Goal: Check status: Check status

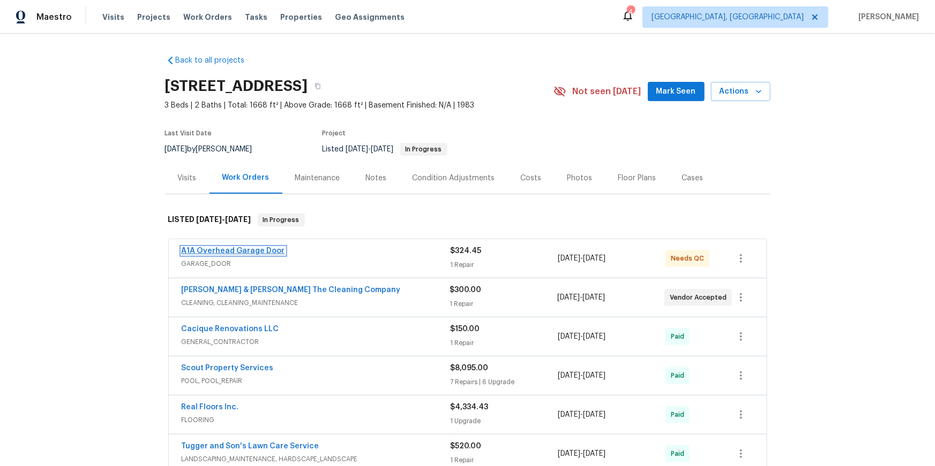
click at [272, 255] on link "A1A Overhead Garage Door" at bounding box center [233, 250] width 103 height 7
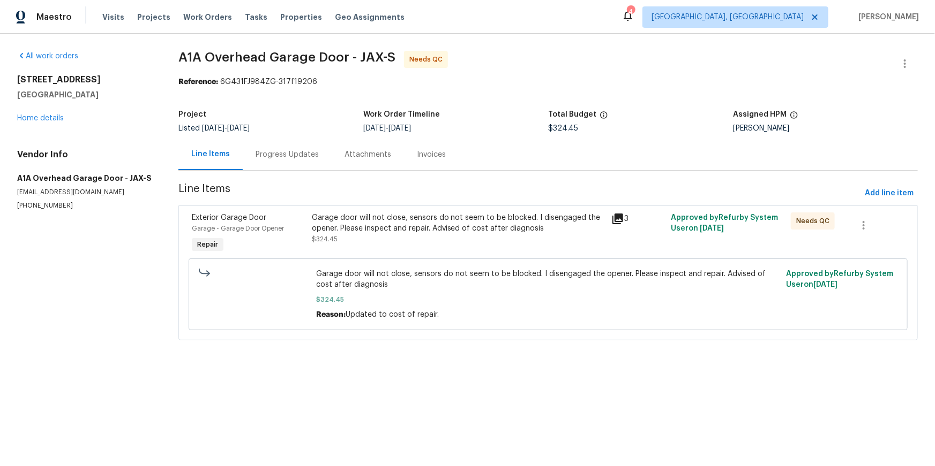
click at [620, 224] on icon at bounding box center [617, 219] width 11 height 11
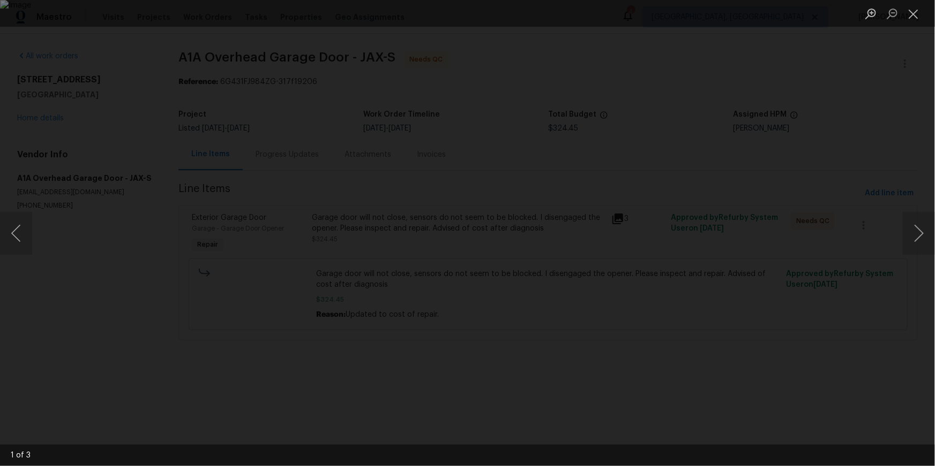
click at [870, 235] on div "Lightbox" at bounding box center [467, 233] width 935 height 466
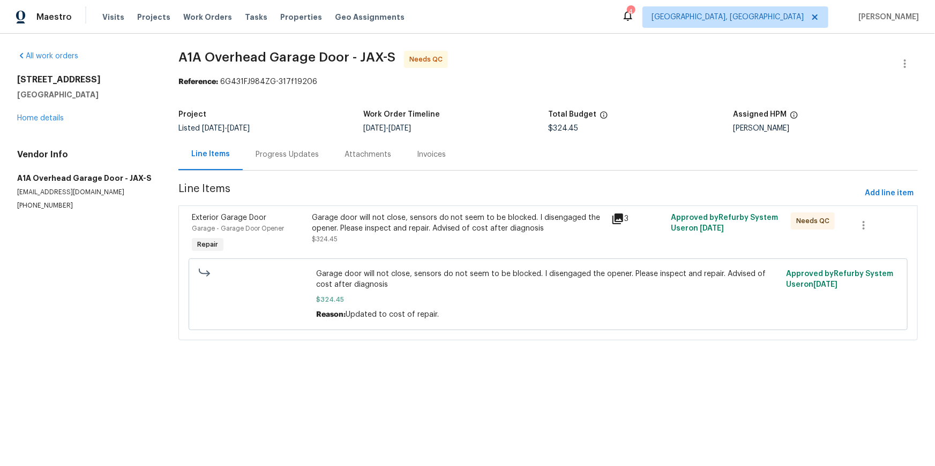
click at [446, 160] on div "Invoices" at bounding box center [431, 154] width 29 height 11
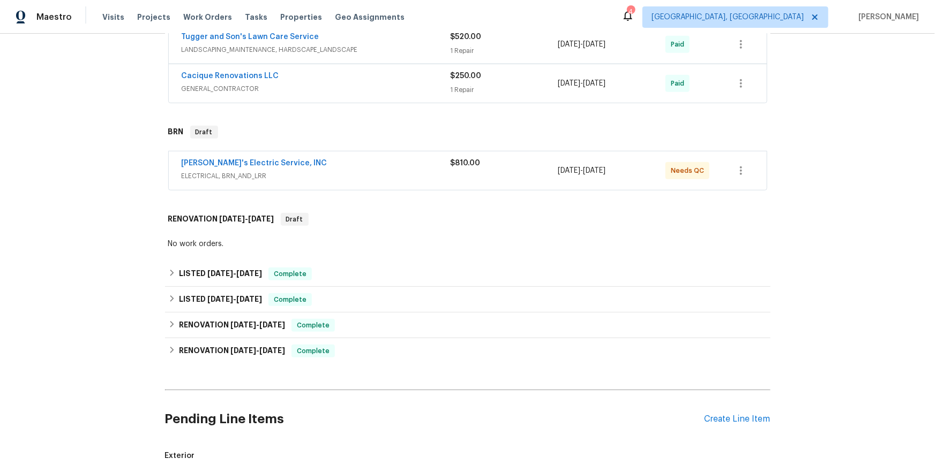
scroll to position [450, 0]
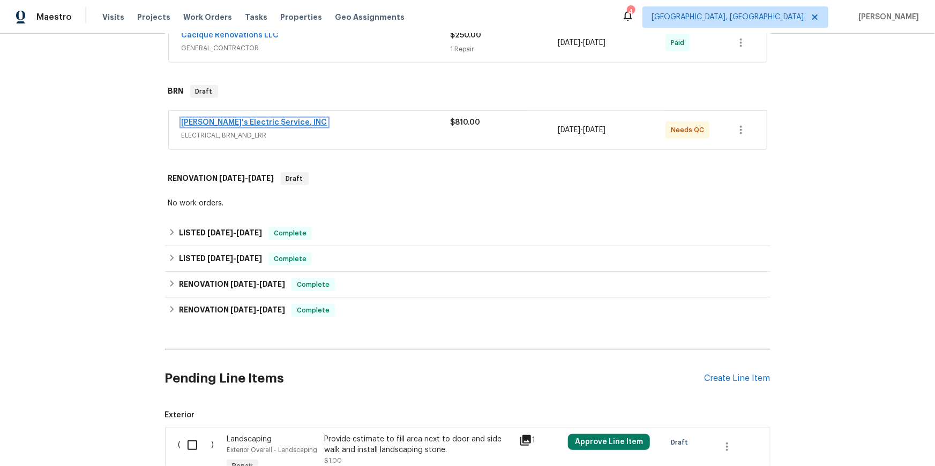
click at [245, 126] on link "[PERSON_NAME]'s Electric Service, INC" at bounding box center [255, 122] width 146 height 7
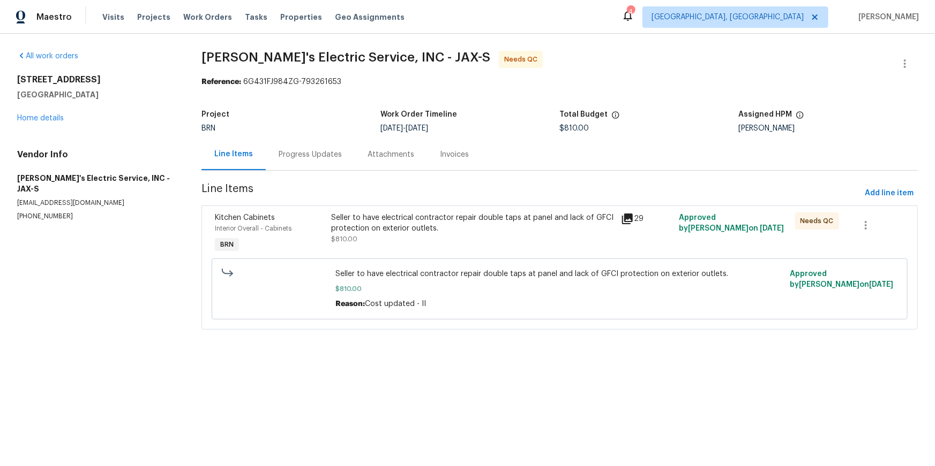
click at [623, 224] on icon at bounding box center [627, 219] width 11 height 11
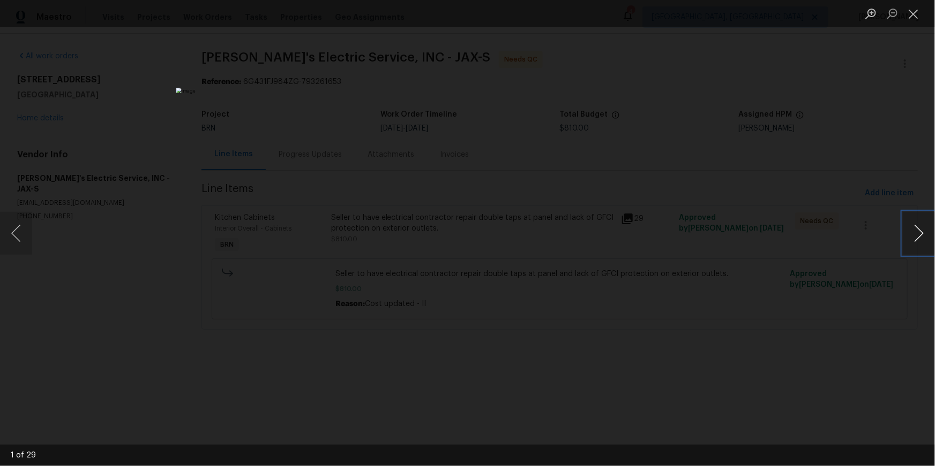
click at [934, 235] on button "Next image" at bounding box center [918, 233] width 32 height 43
click at [925, 233] on button "Next image" at bounding box center [918, 233] width 32 height 43
click at [911, 18] on button "Close lightbox" at bounding box center [912, 13] width 21 height 19
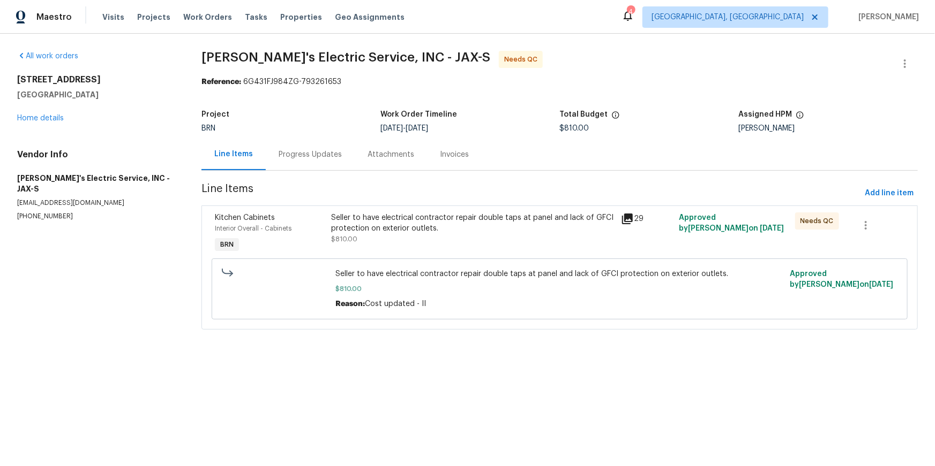
click at [462, 160] on div "Invoices" at bounding box center [454, 154] width 29 height 11
